Goal: Check status

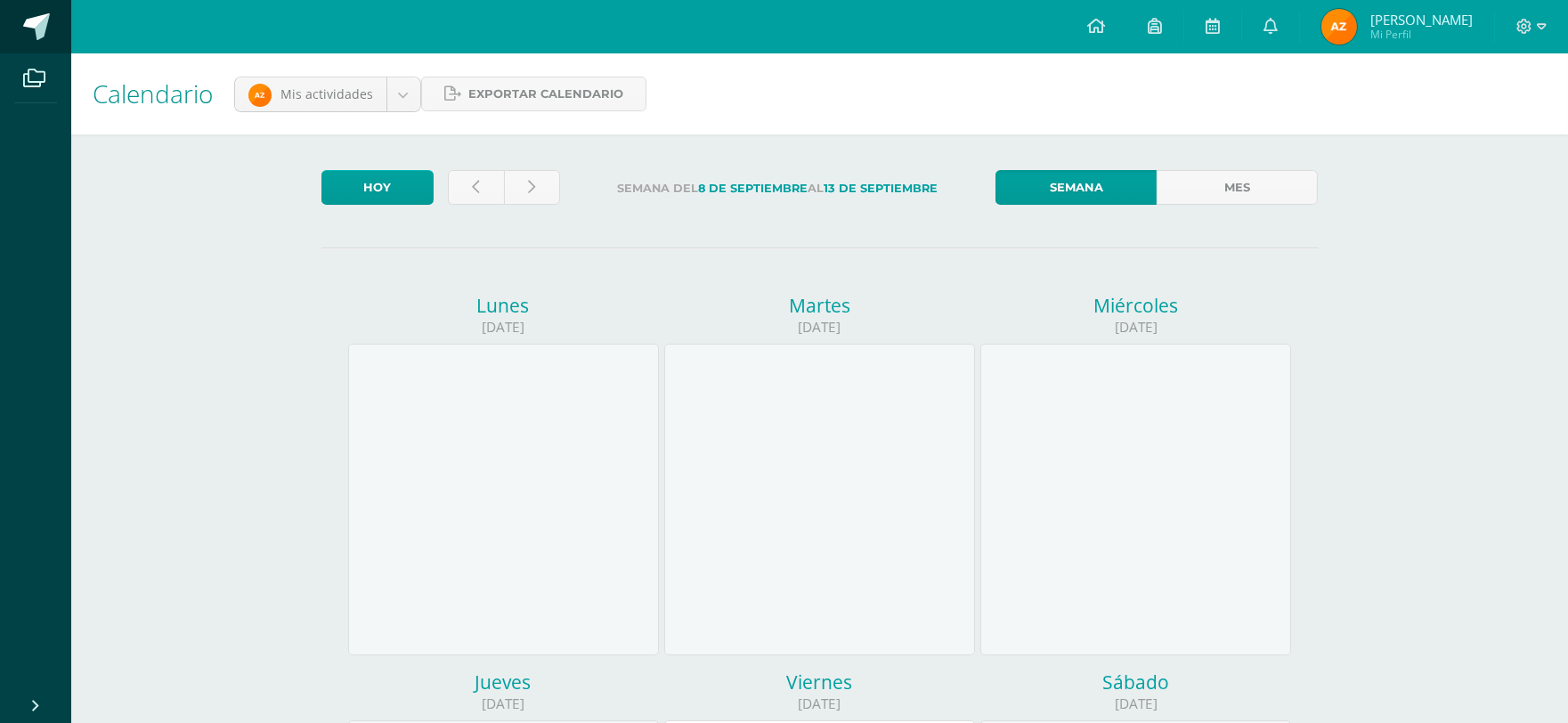
click at [38, 25] on span at bounding box center [36, 26] width 26 height 26
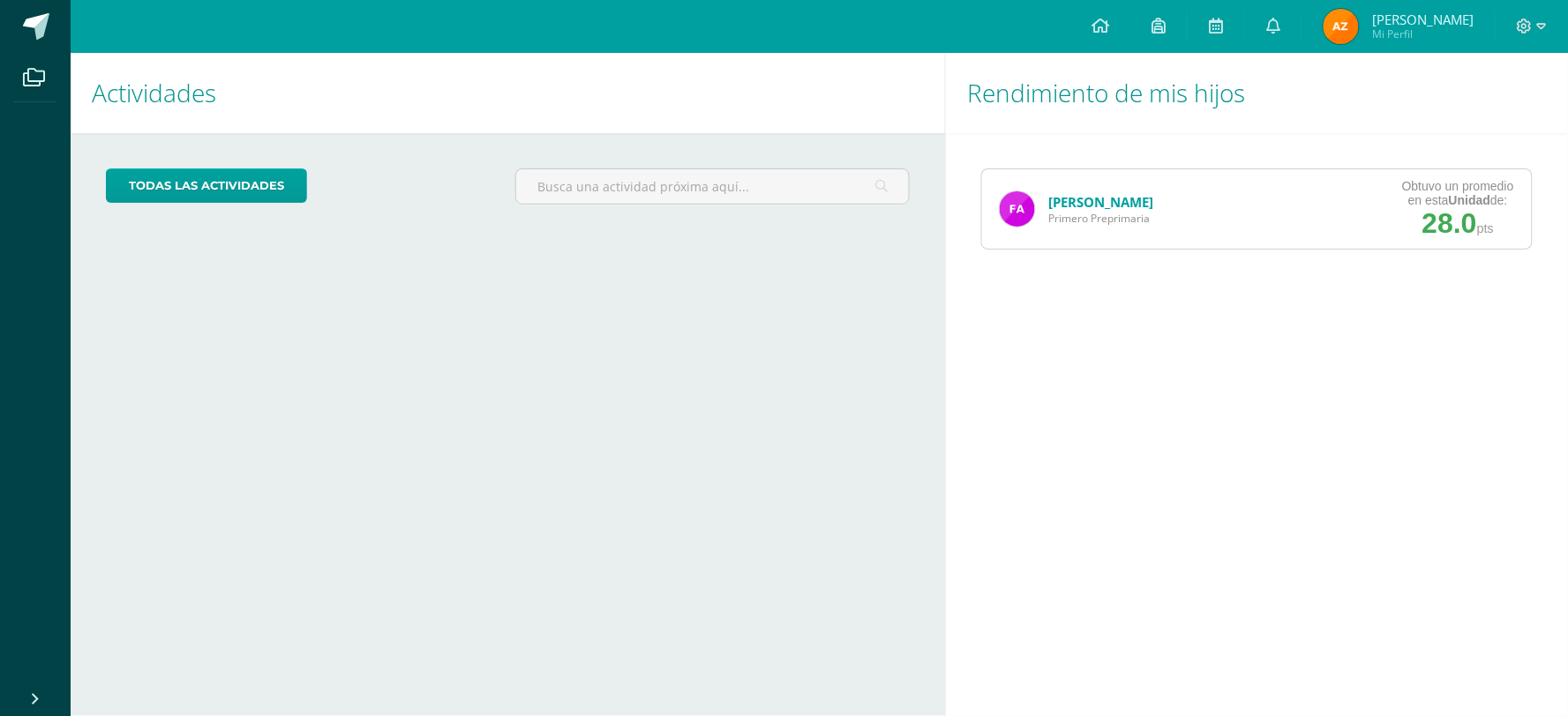
click at [1095, 200] on link "[PERSON_NAME]" at bounding box center [1100, 201] width 105 height 17
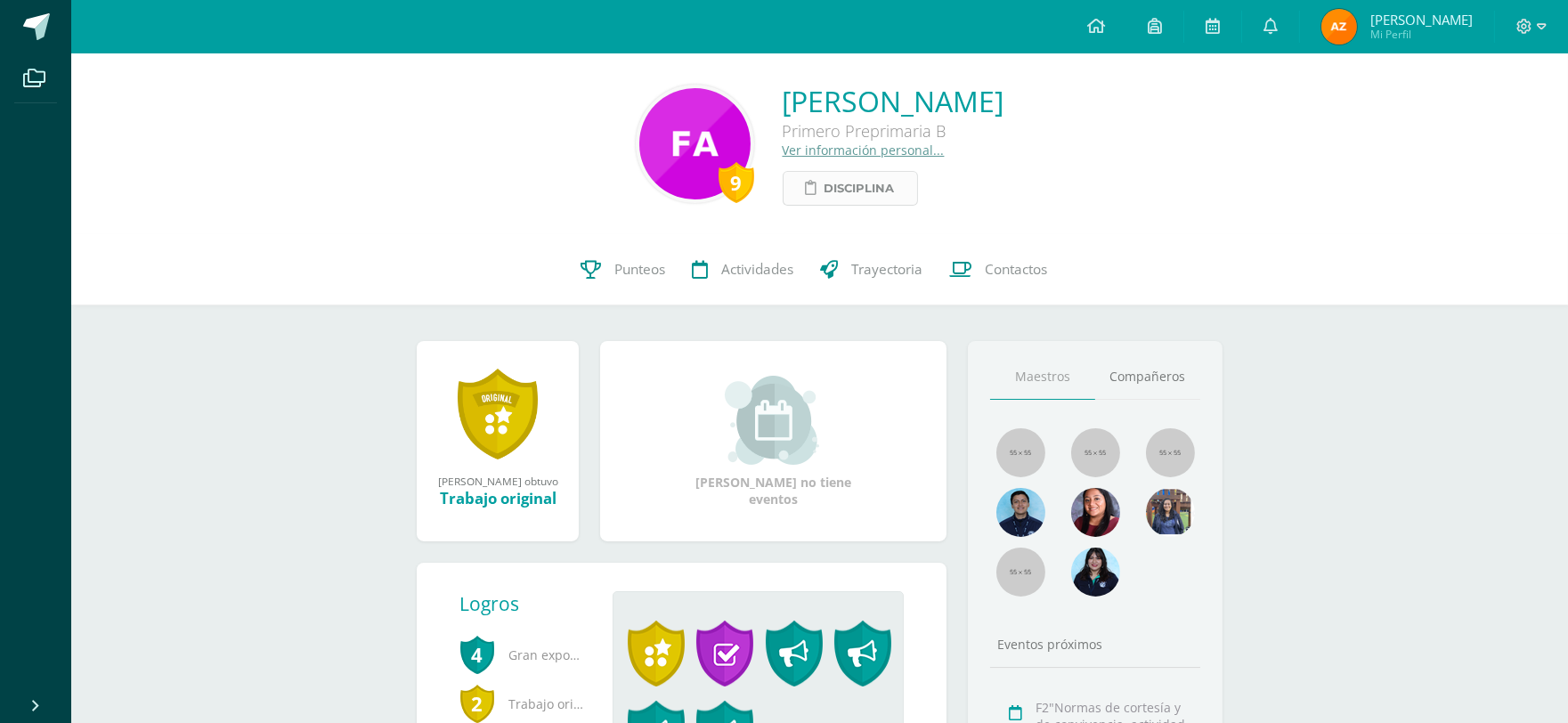
click at [825, 189] on span "Disciplina" at bounding box center [860, 189] width 70 height 33
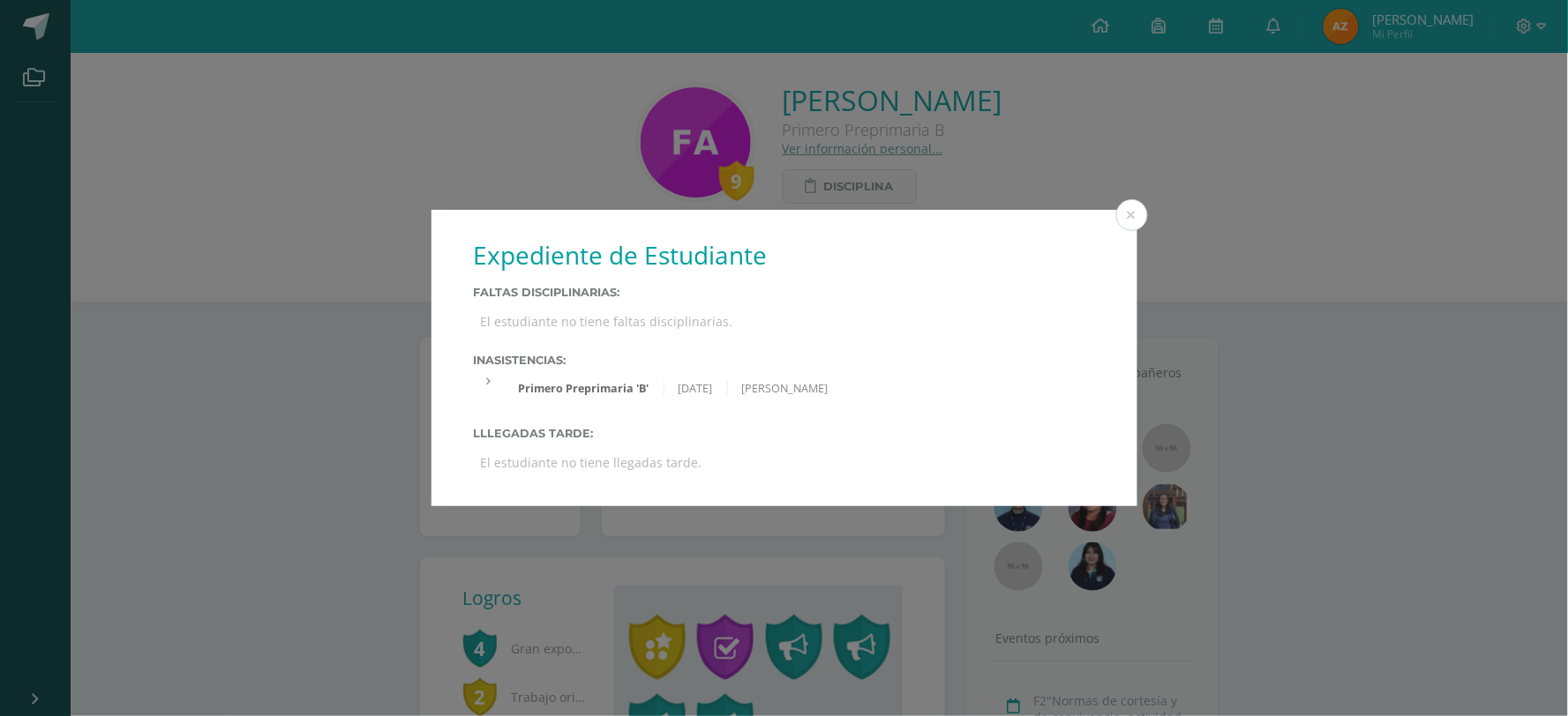
click at [485, 385] on div at bounding box center [489, 382] width 31 height 15
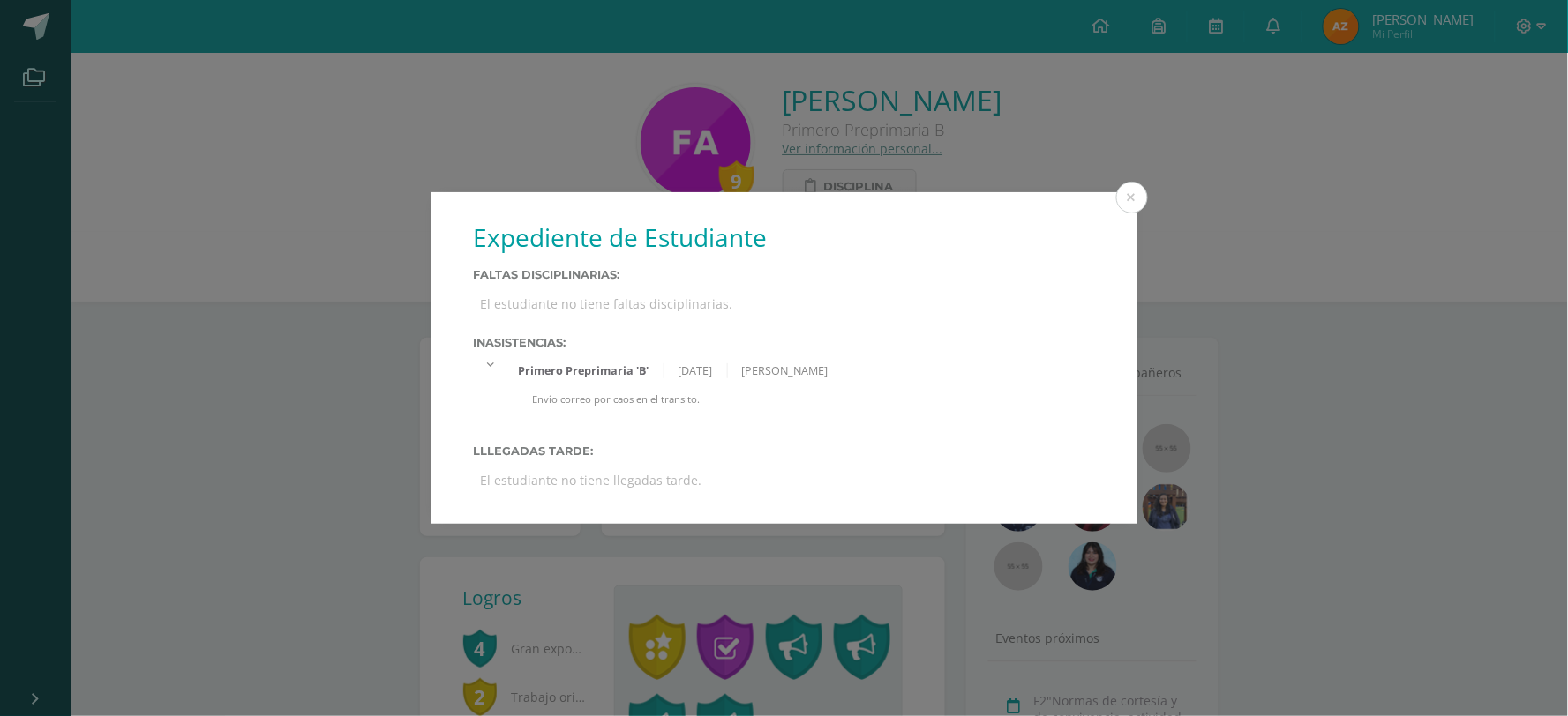
click at [491, 367] on div at bounding box center [489, 364] width 31 height 15
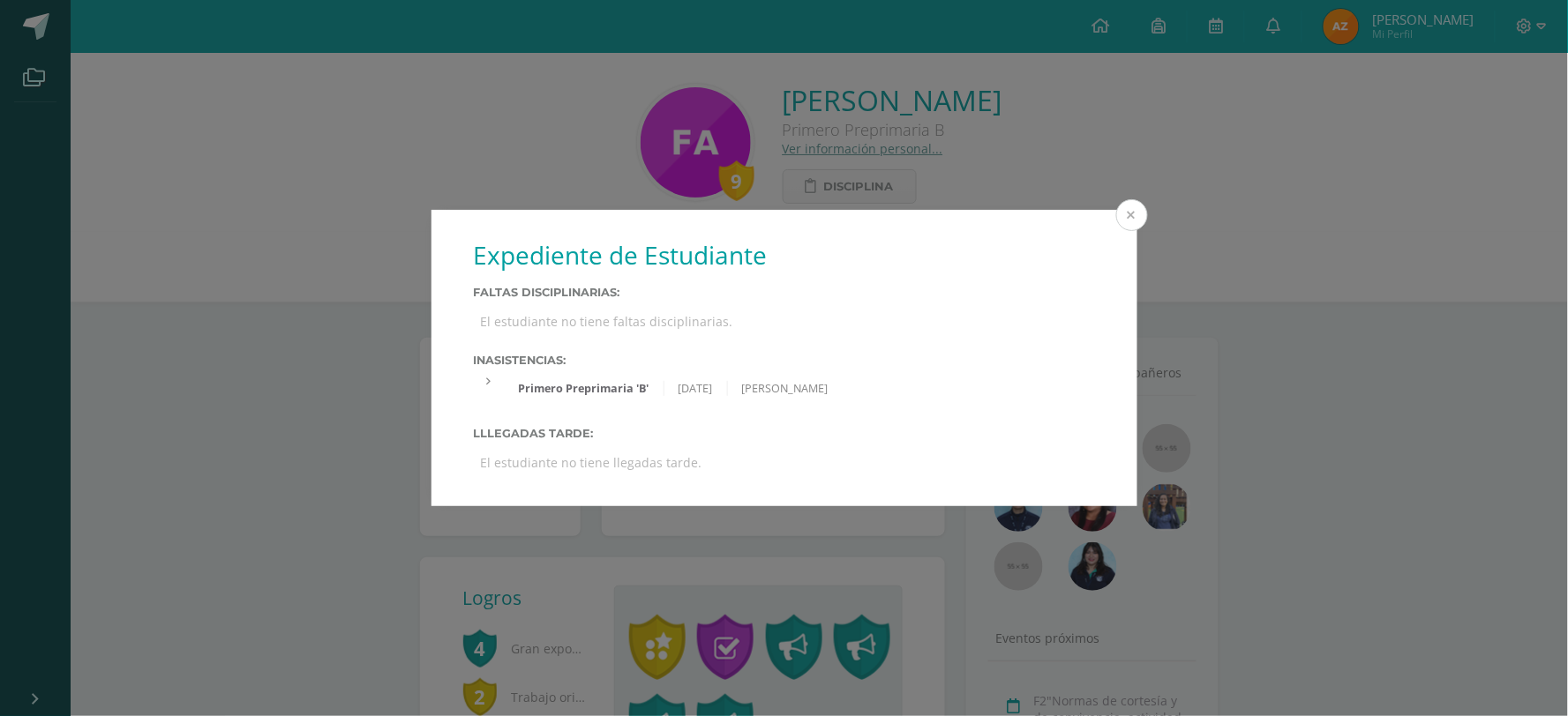
click at [1139, 213] on button at bounding box center [1132, 215] width 32 height 32
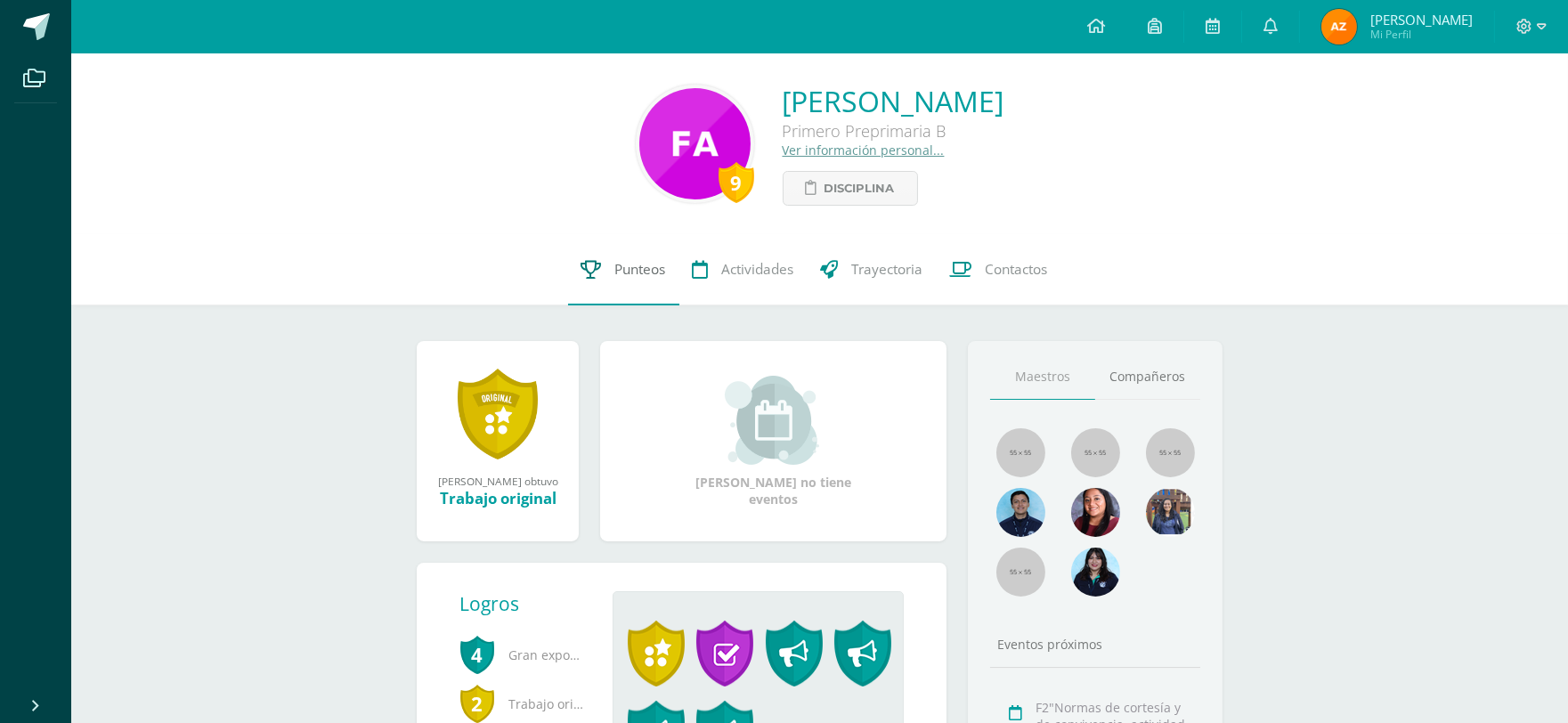
click at [624, 271] on span "Punteos" at bounding box center [640, 269] width 51 height 18
